Goal: Find specific page/section: Find specific page/section

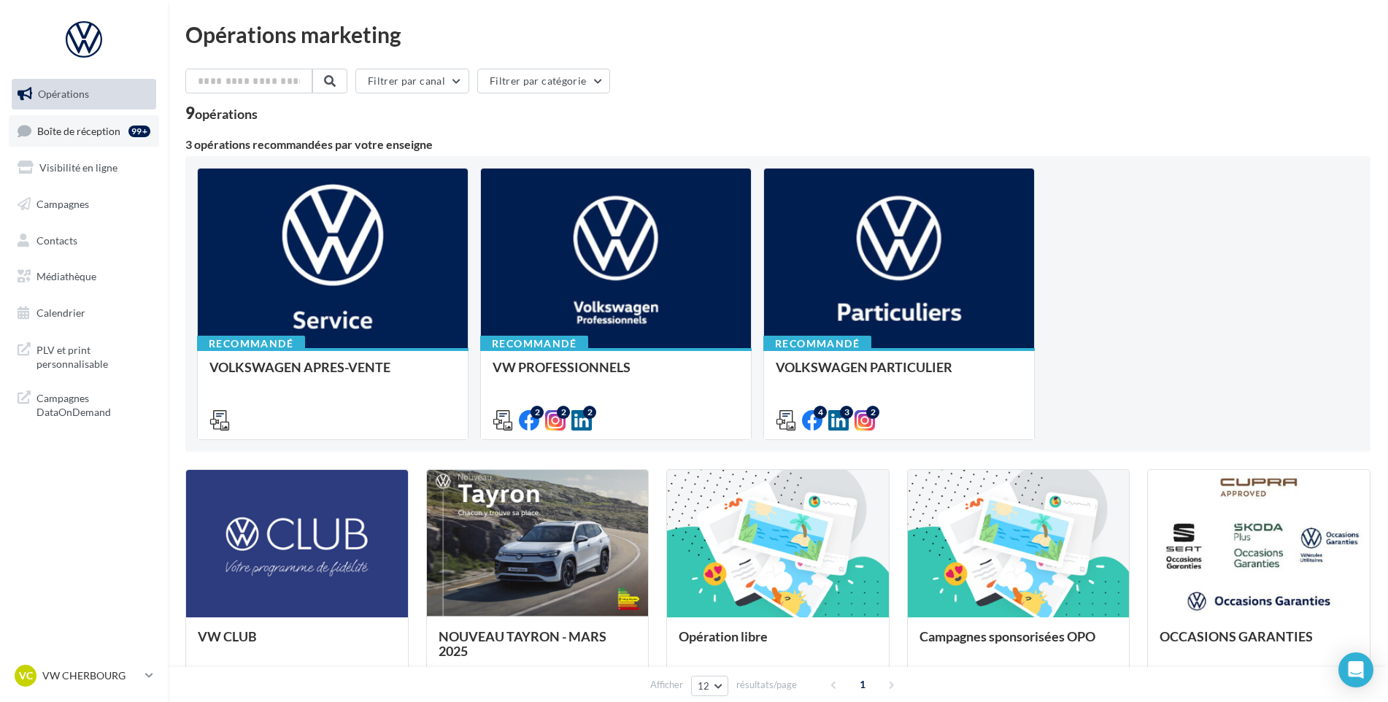
click at [104, 141] on link "Boîte de réception 99+" at bounding box center [84, 130] width 150 height 31
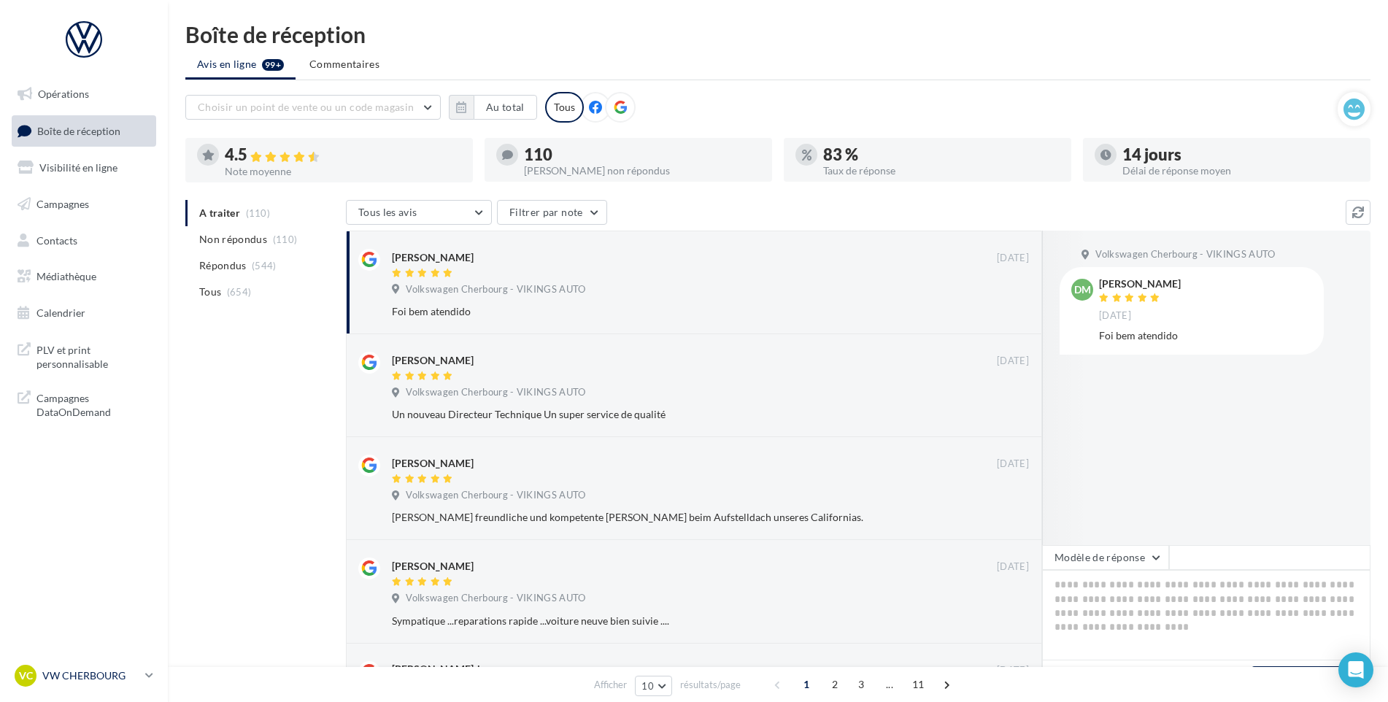
click at [90, 668] on div "VC VW CHERBOURG vw-tour-vau" at bounding box center [77, 676] width 125 height 22
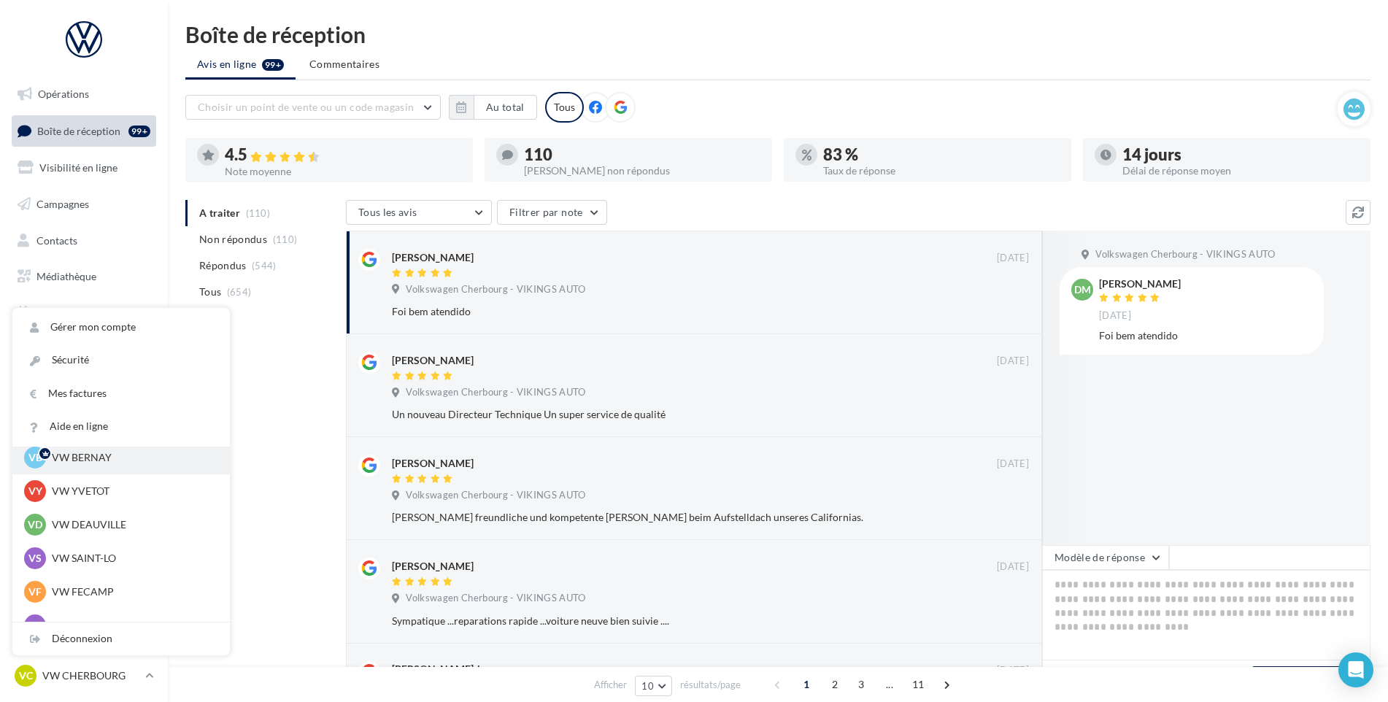
scroll to position [73, 0]
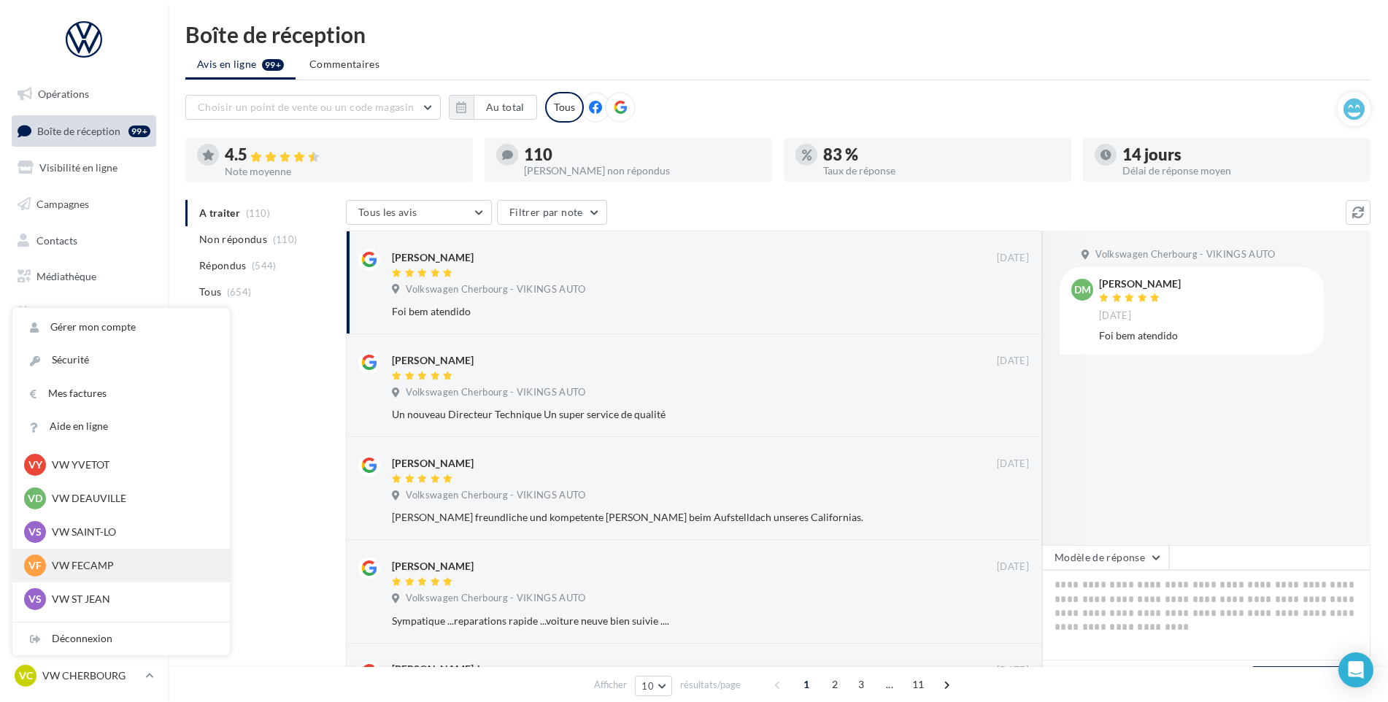
click at [97, 569] on p "VW FECAMP" at bounding box center [132, 565] width 161 height 15
